Goal: Find specific page/section: Find specific page/section

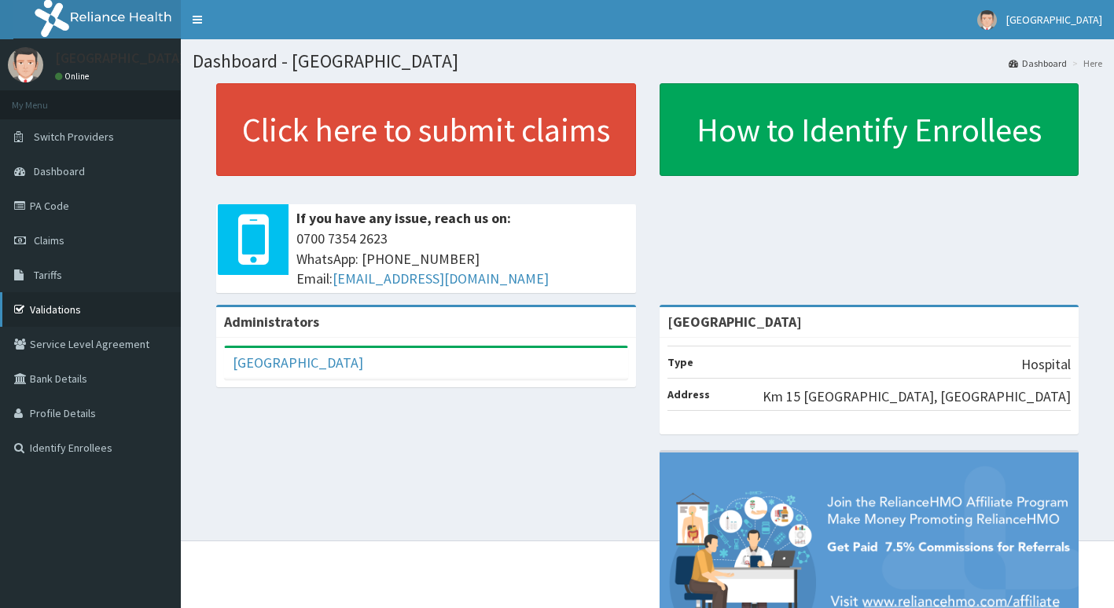
click at [105, 309] on link "Validations" at bounding box center [90, 309] width 181 height 35
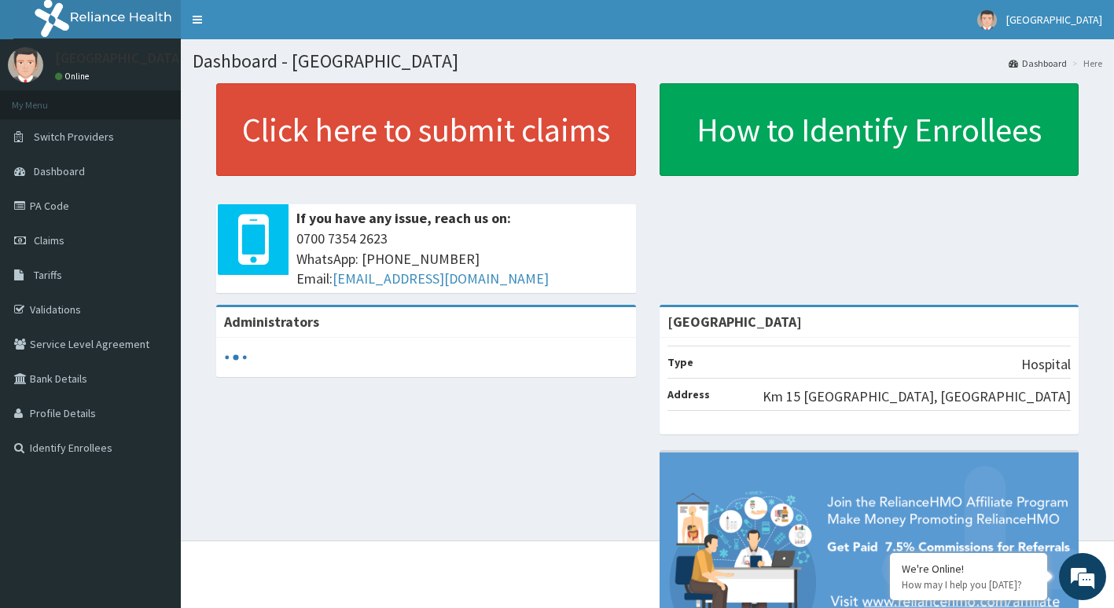
click at [112, 303] on link "Validations" at bounding box center [90, 309] width 181 height 35
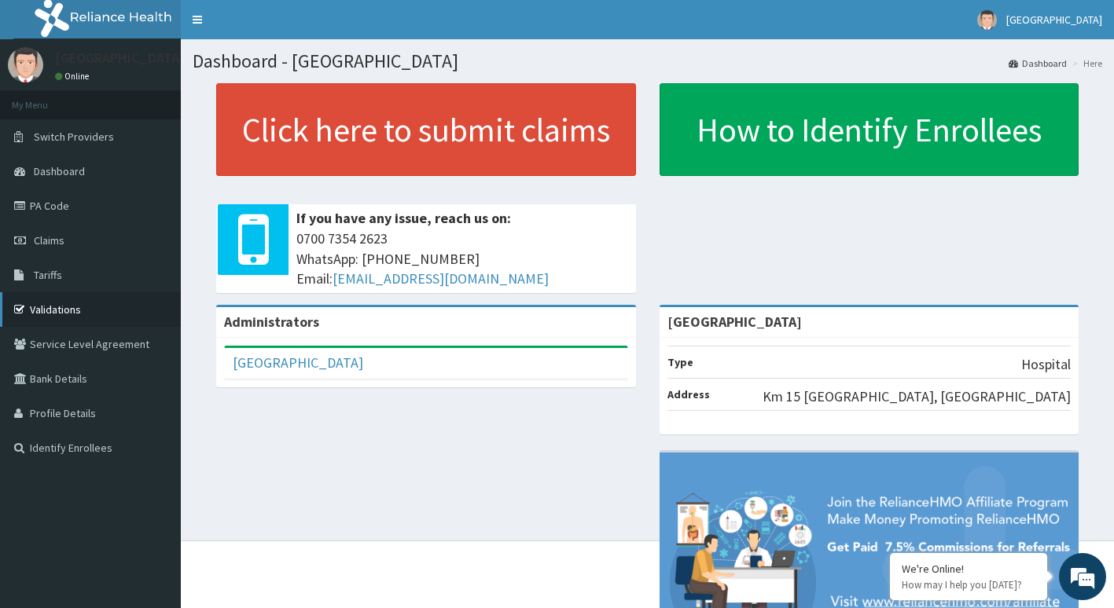
click at [96, 315] on link "Validations" at bounding box center [90, 309] width 181 height 35
